Goal: Check status

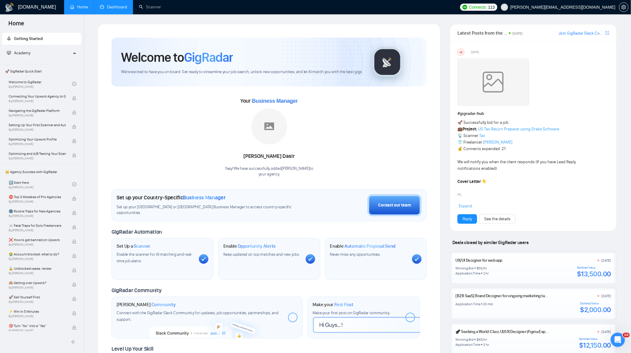
click at [107, 6] on link "Dashboard" at bounding box center [113, 6] width 27 height 5
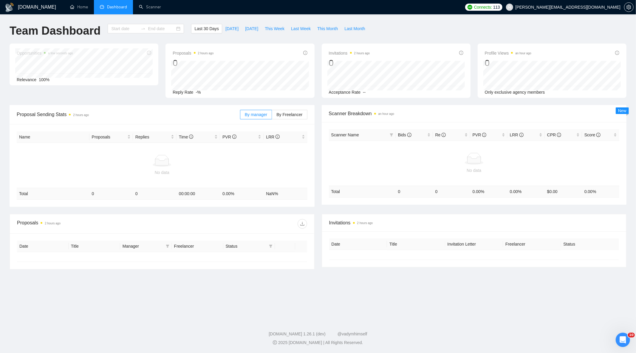
type input "[DATE]"
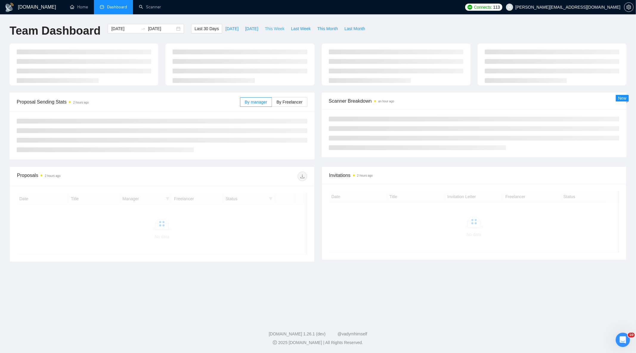
click at [272, 30] on span "This Week" at bounding box center [275, 28] width 20 height 7
type input "[DATE]"
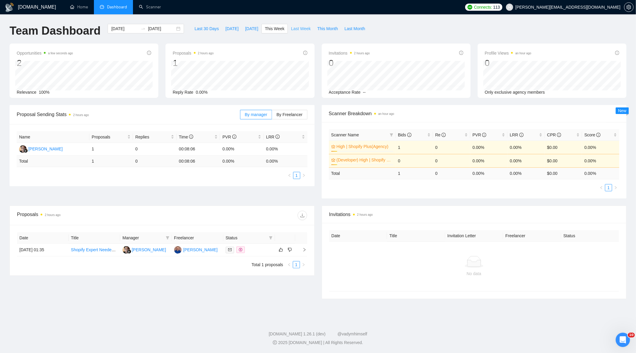
click at [301, 27] on span "Last Week" at bounding box center [301, 28] width 20 height 7
type input "[DATE]"
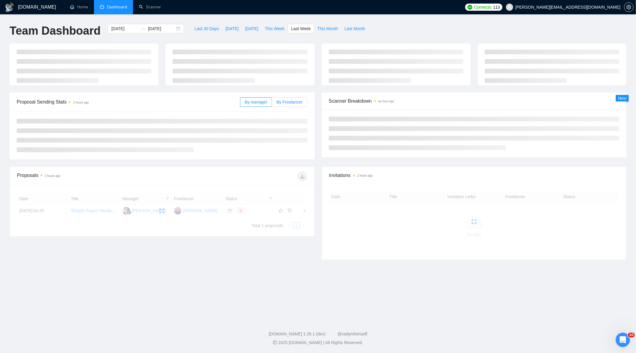
click at [292, 106] on label "By Freelancer" at bounding box center [289, 102] width 35 height 10
click at [272, 103] on input "By Freelancer" at bounding box center [272, 103] width 0 height 0
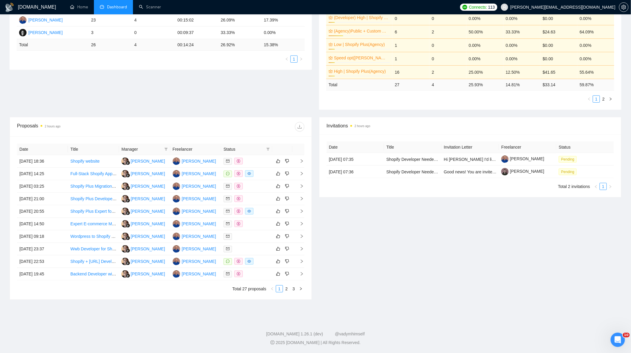
scroll to position [131, 0]
